Goal: Transaction & Acquisition: Purchase product/service

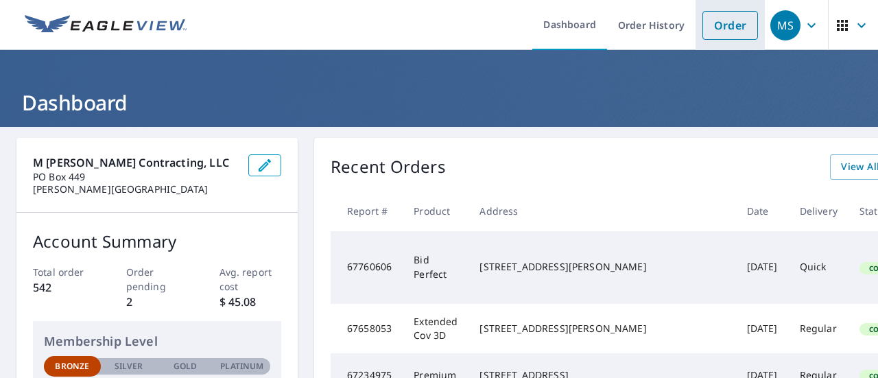
click at [750, 30] on link "Order" at bounding box center [730, 25] width 56 height 29
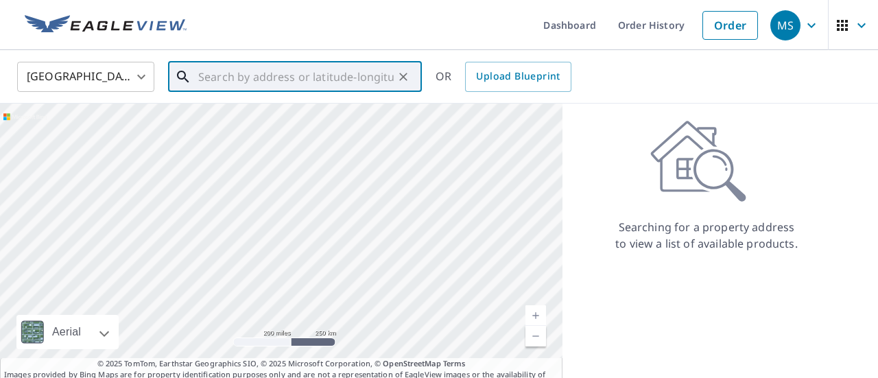
click at [354, 75] on input "text" at bounding box center [295, 77] width 195 height 38
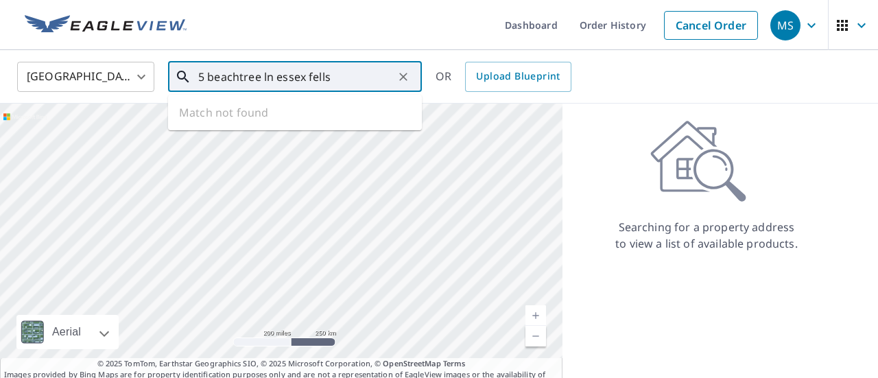
click at [331, 75] on input "5 beachtree ln essex fells" at bounding box center [295, 77] width 195 height 38
type input "5 beachtree ln essex fells nj"
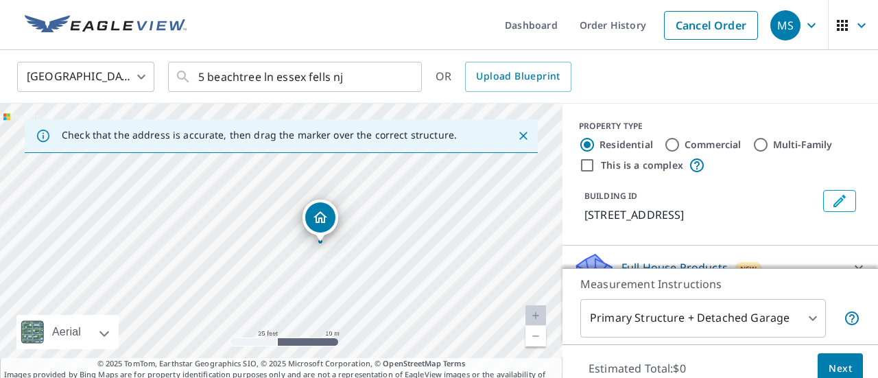
drag, startPoint x: 305, startPoint y: 222, endPoint x: 379, endPoint y: 217, distance: 74.2
click at [379, 217] on div "[STREET_ADDRESS]" at bounding box center [281, 248] width 562 height 288
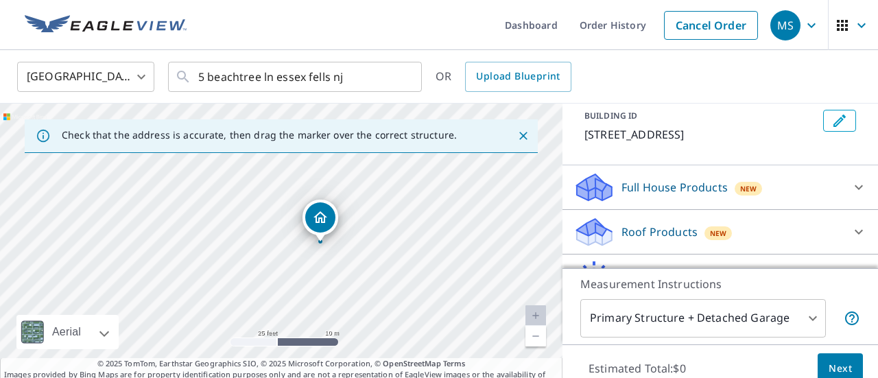
scroll to position [108, 0]
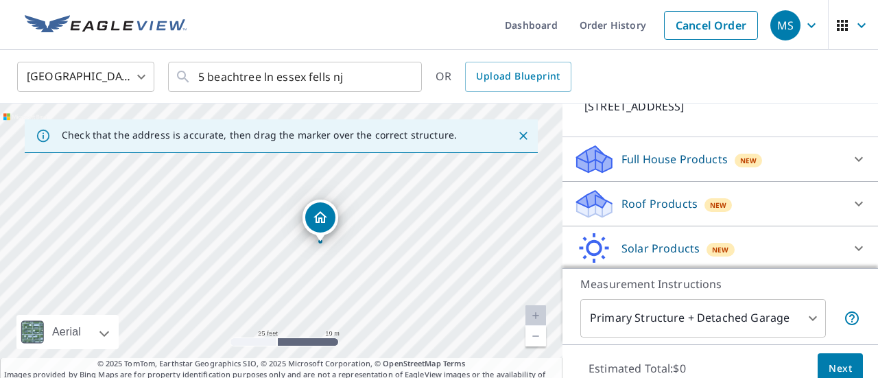
click at [655, 202] on p "Roof Products" at bounding box center [659, 203] width 76 height 16
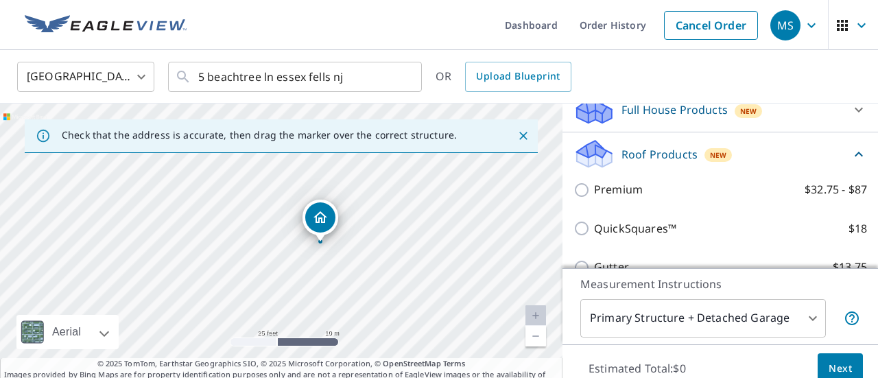
scroll to position [145, 0]
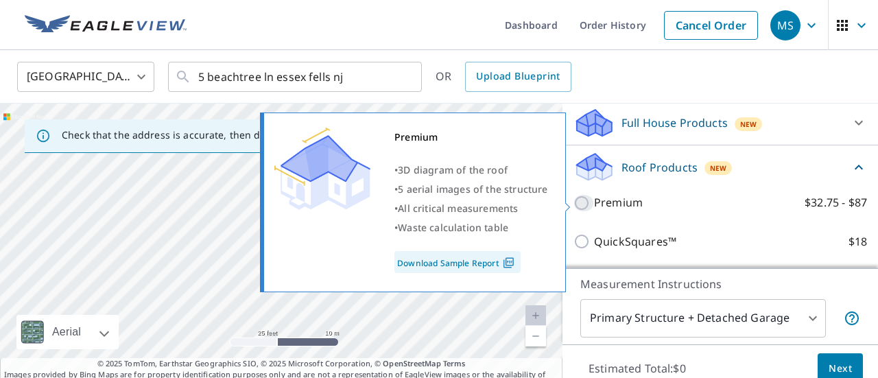
click at [581, 204] on input "Premium $32.75 - $87" at bounding box center [583, 203] width 21 height 16
checkbox input "true"
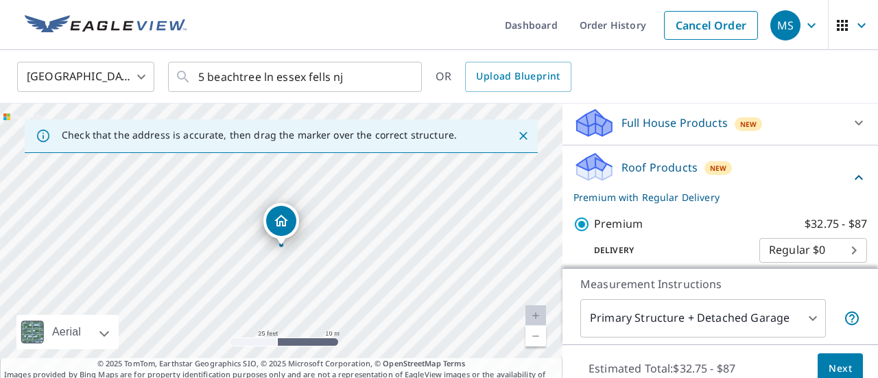
click at [833, 362] on span "Next" at bounding box center [840, 368] width 23 height 17
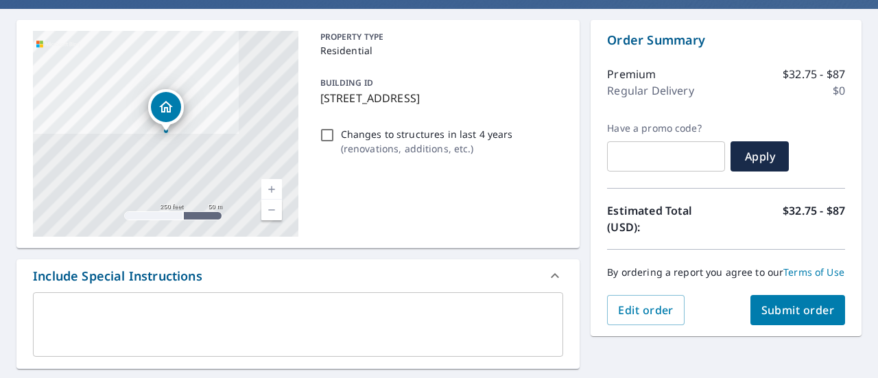
scroll to position [135, 0]
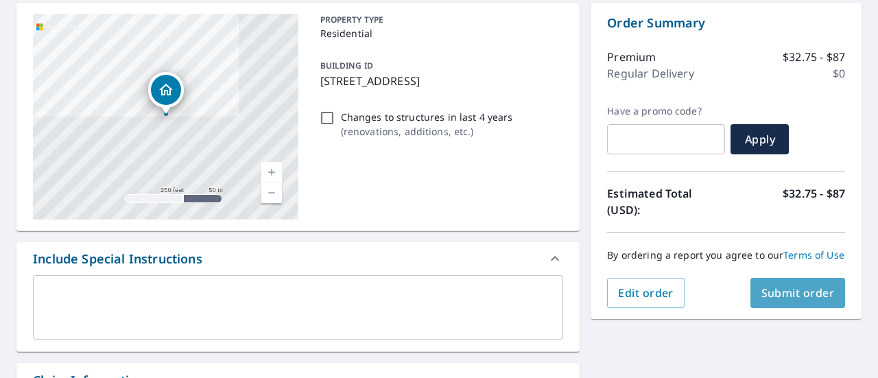
click at [816, 292] on span "Submit order" at bounding box center [797, 292] width 73 height 15
